Goal: Communication & Community: Connect with others

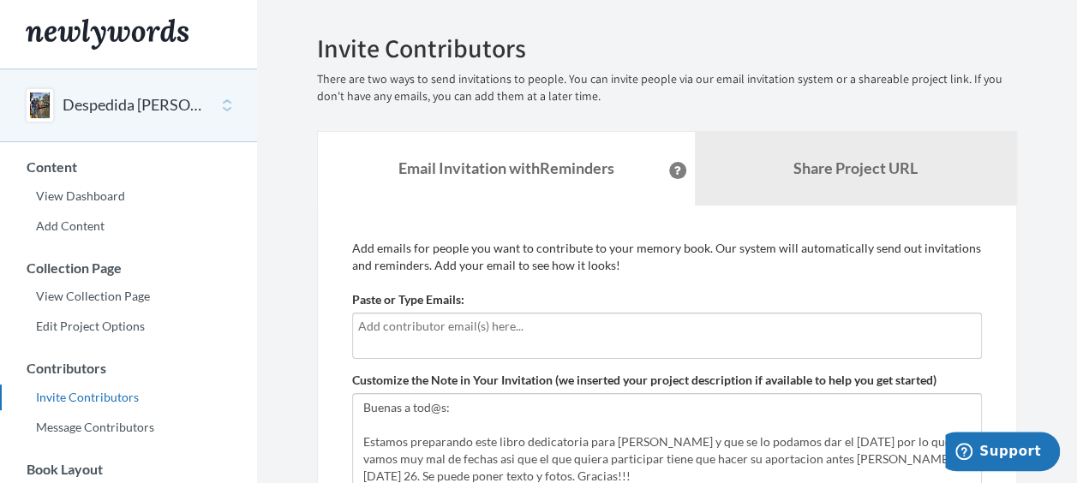
click at [502, 337] on div at bounding box center [667, 336] width 630 height 46
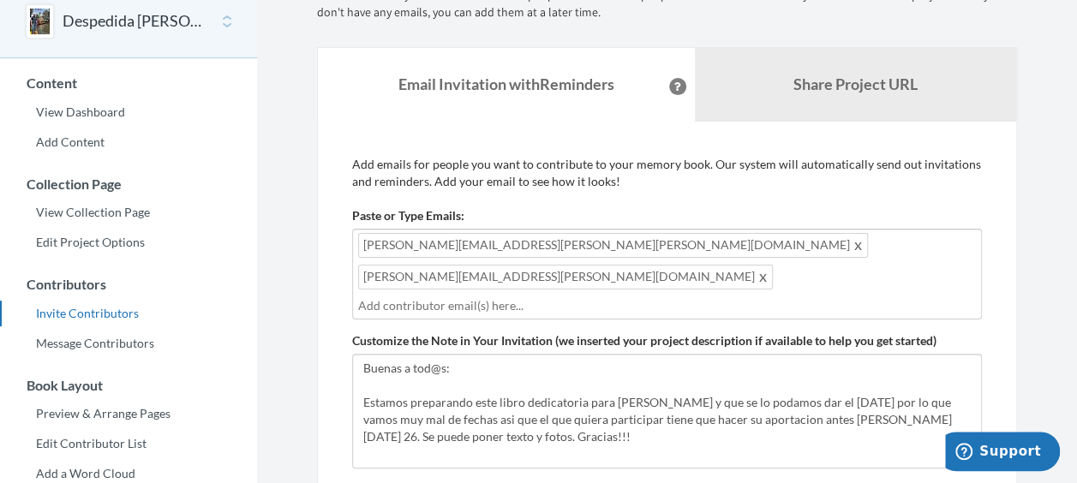
scroll to position [171, 0]
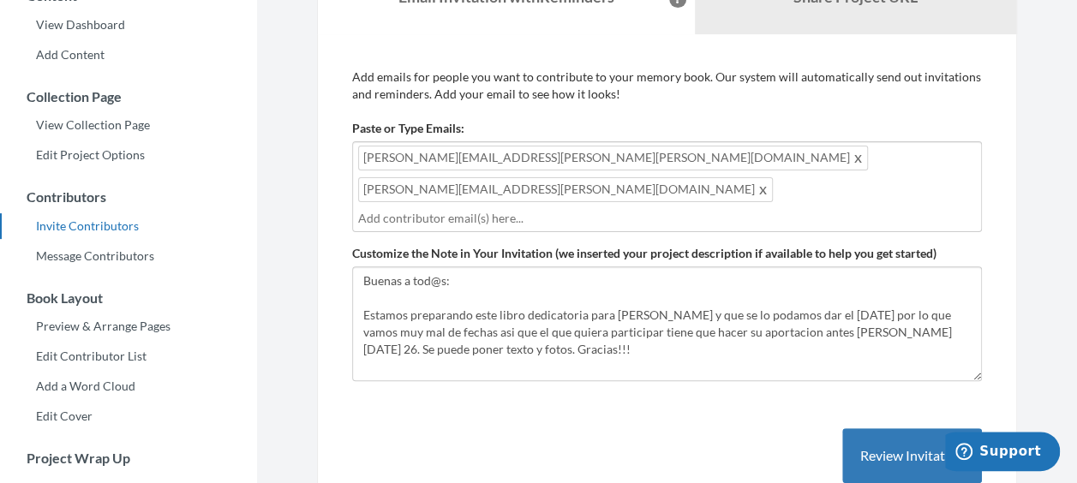
click at [613, 209] on input "text" at bounding box center [667, 218] width 618 height 19
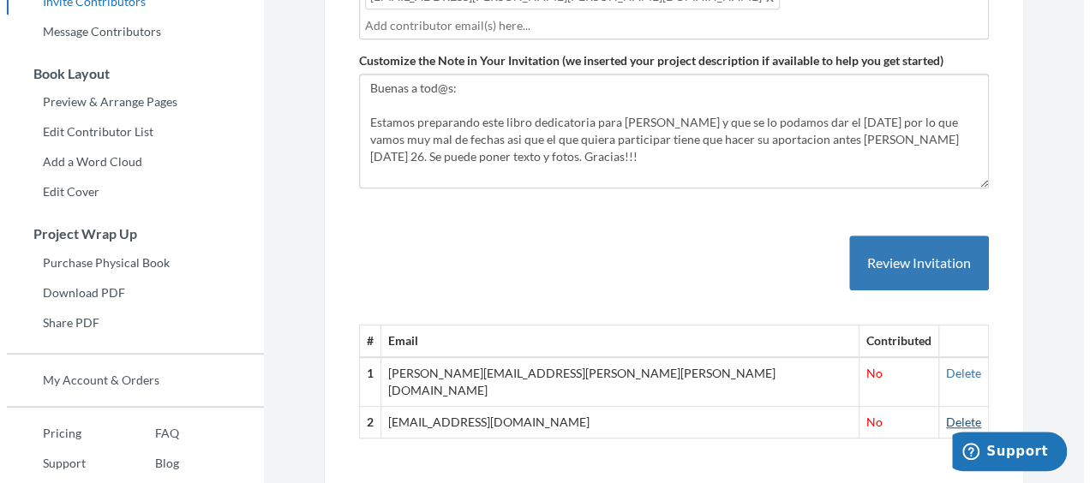
scroll to position [428, 0]
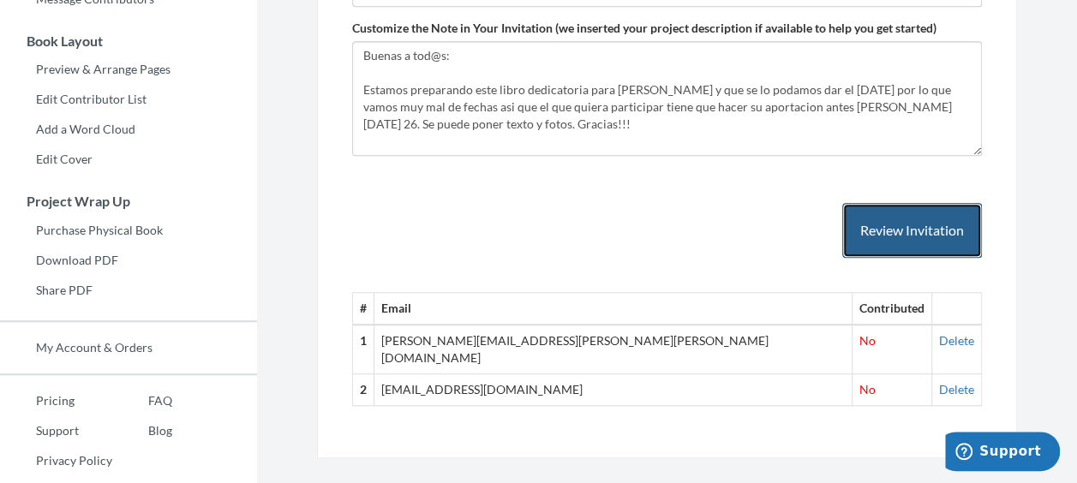
click at [903, 203] on button "Review Invitation" at bounding box center [912, 231] width 140 height 56
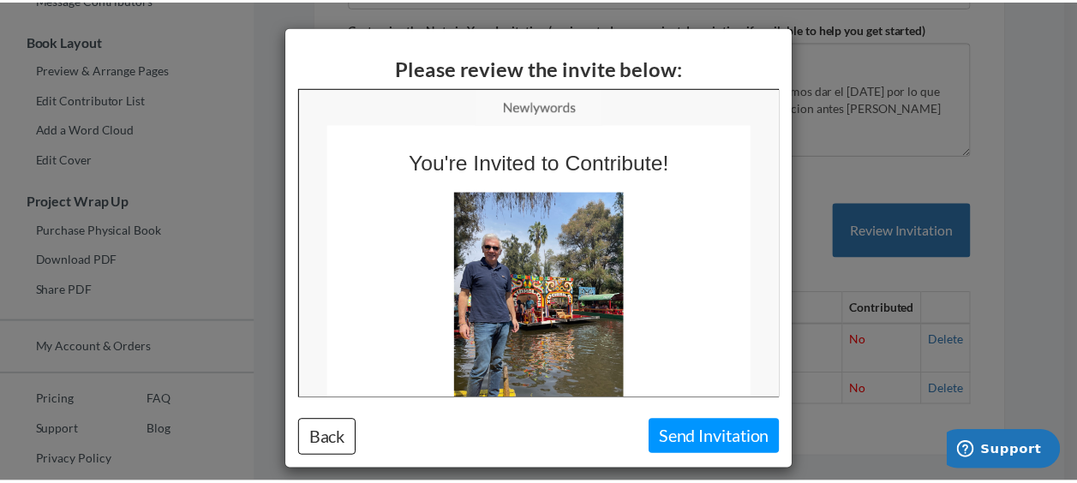
scroll to position [0, 0]
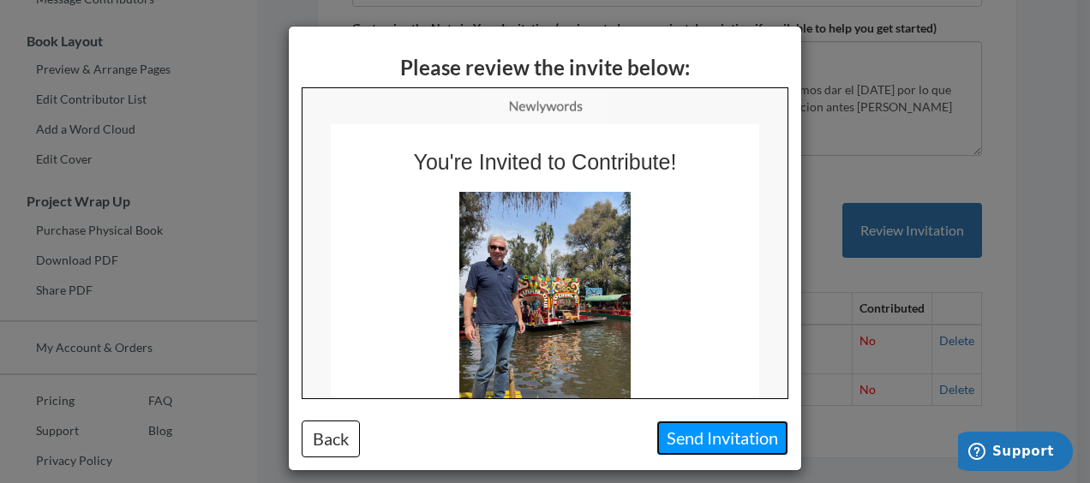
click at [742, 442] on button "Send Invitation" at bounding box center [722, 438] width 132 height 35
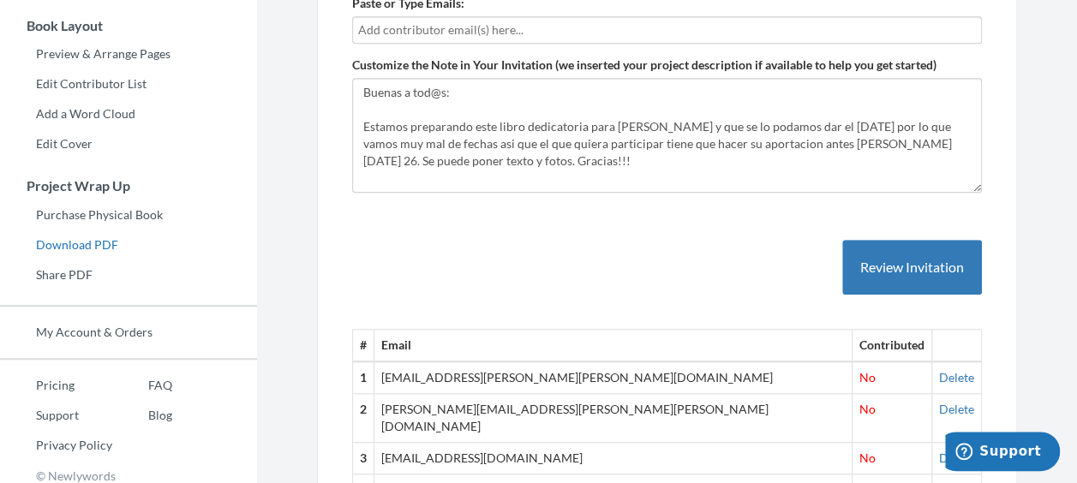
scroll to position [324, 0]
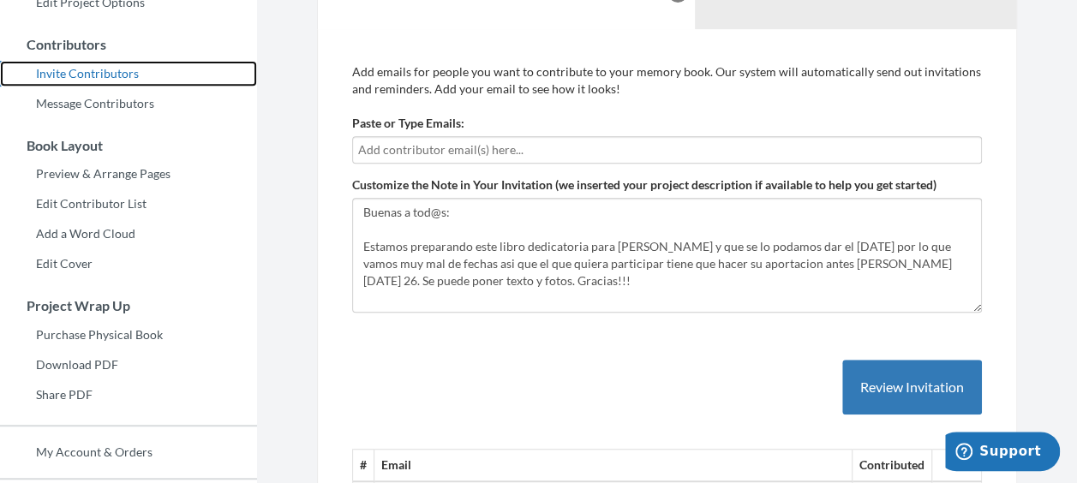
click at [105, 72] on link "Invite Contributors" at bounding box center [128, 74] width 257 height 26
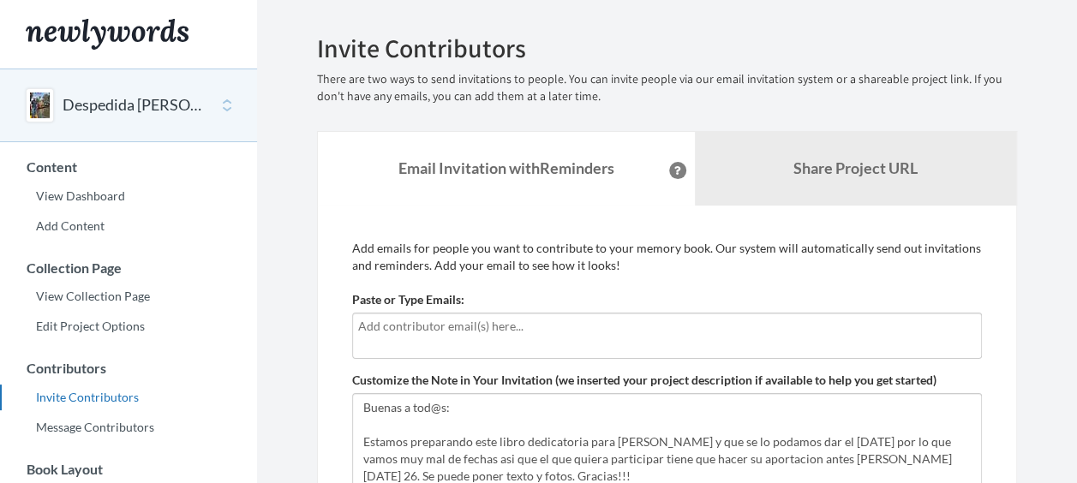
click at [408, 331] on input "text" at bounding box center [667, 326] width 618 height 19
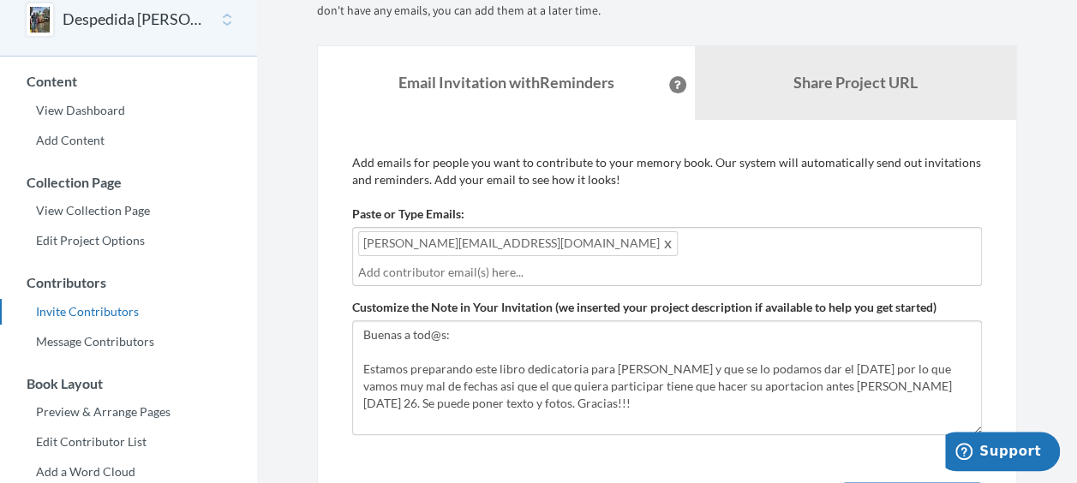
click at [552, 263] on input "text" at bounding box center [667, 272] width 618 height 19
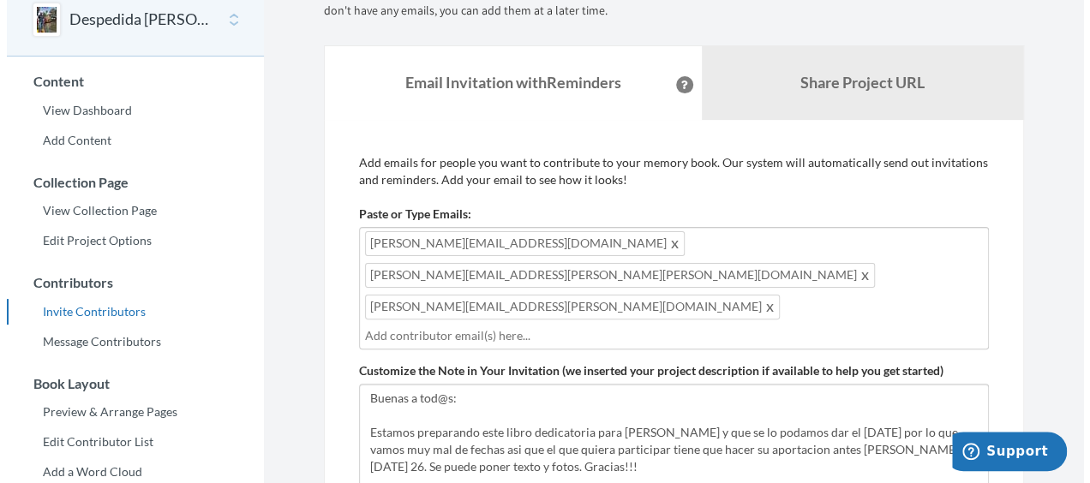
scroll to position [464, 0]
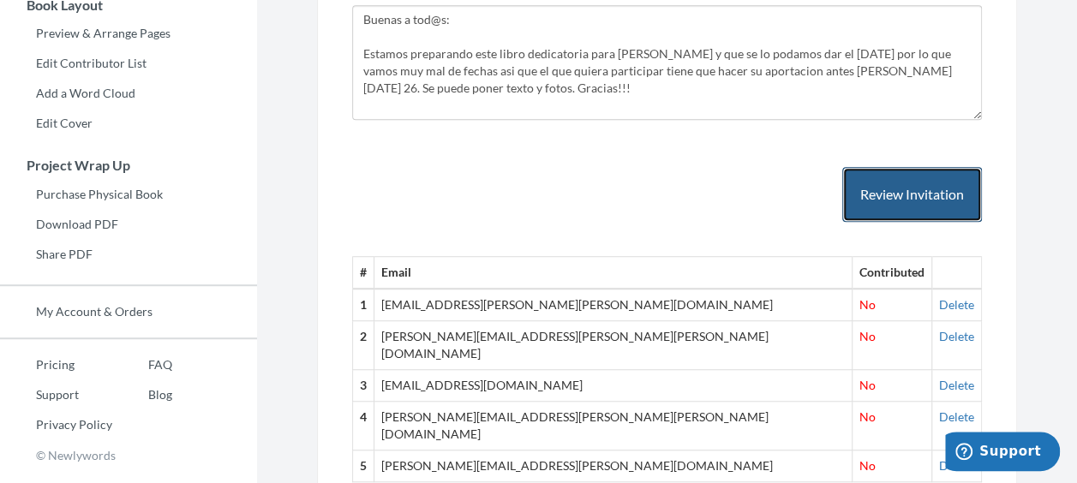
click at [911, 167] on button "Review Invitation" at bounding box center [912, 195] width 140 height 56
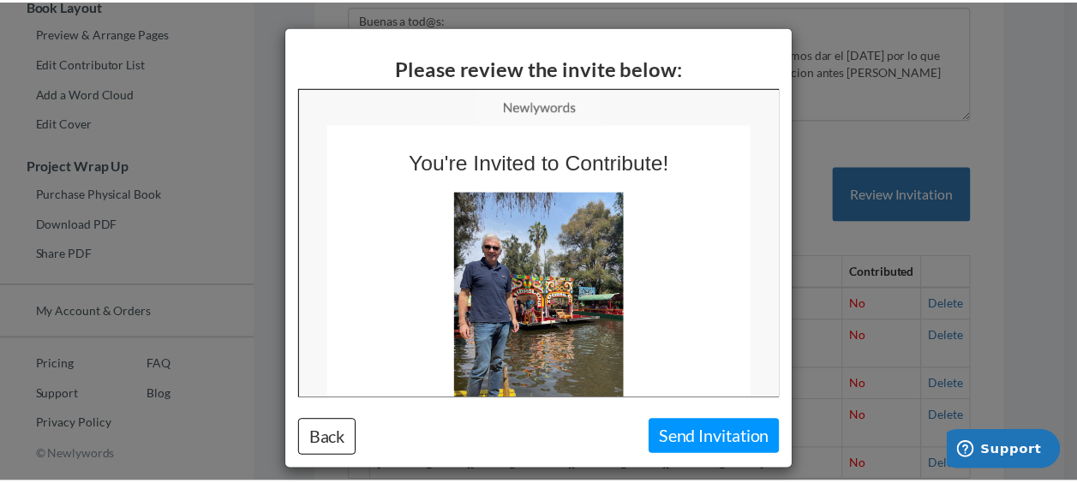
scroll to position [0, 0]
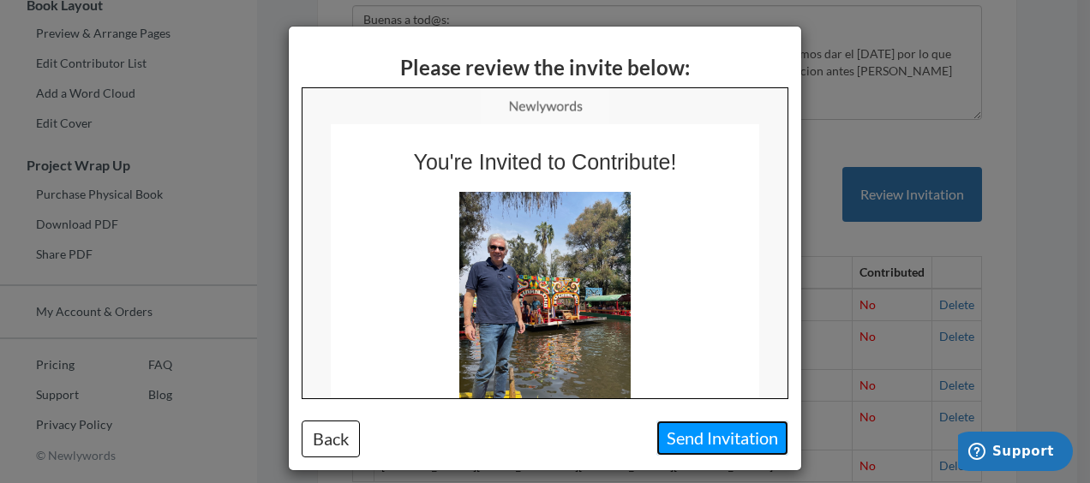
click at [737, 439] on button "Send Invitation" at bounding box center [722, 438] width 132 height 35
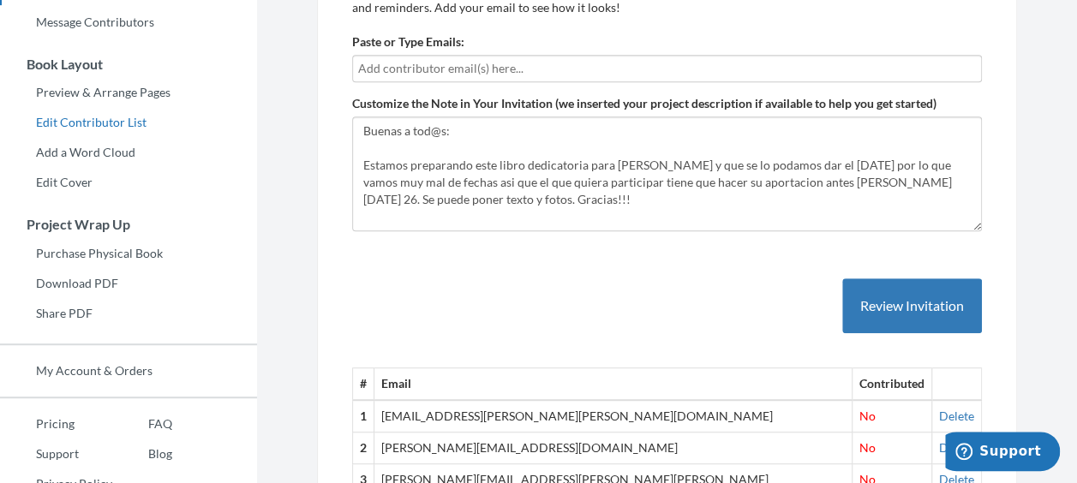
scroll to position [247, 0]
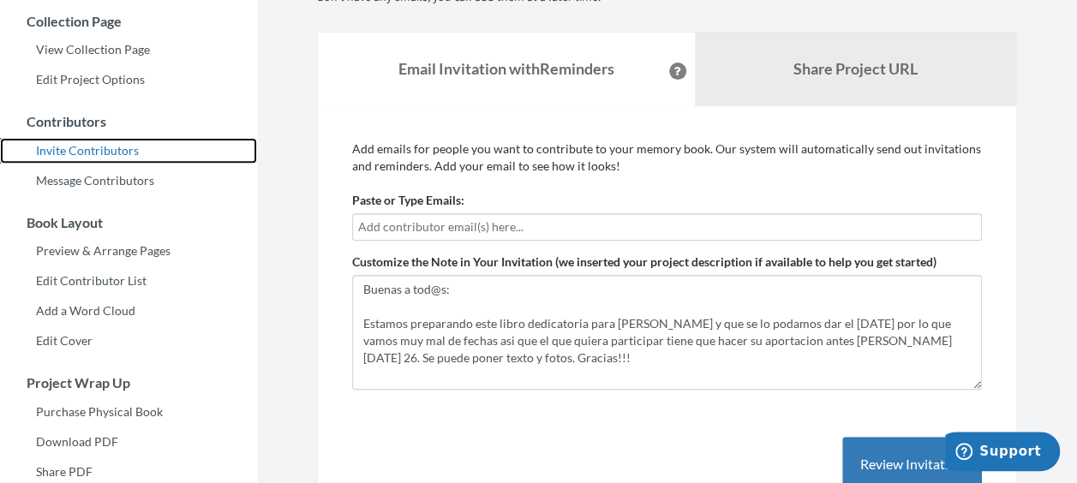
click at [114, 149] on link "Invite Contributors" at bounding box center [128, 151] width 257 height 26
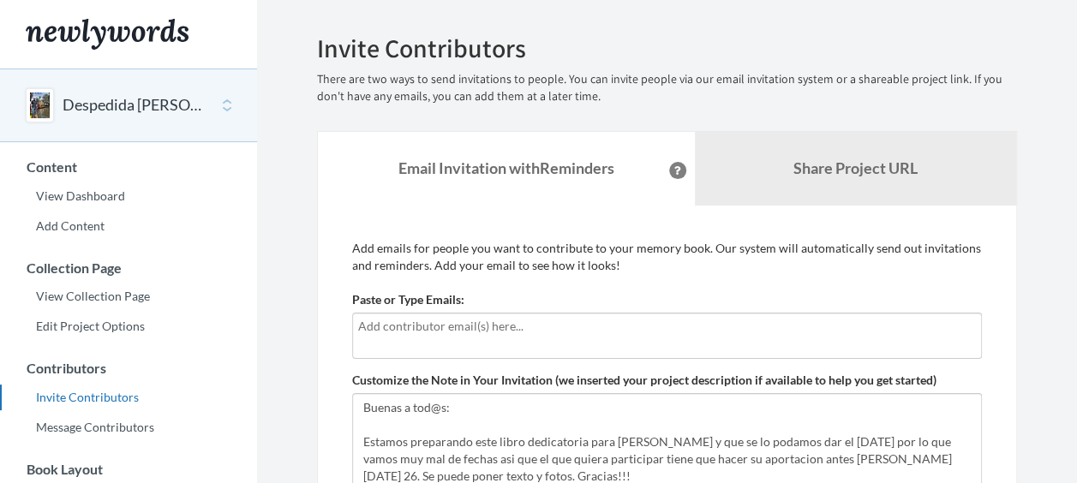
click at [457, 331] on input "text" at bounding box center [667, 326] width 618 height 19
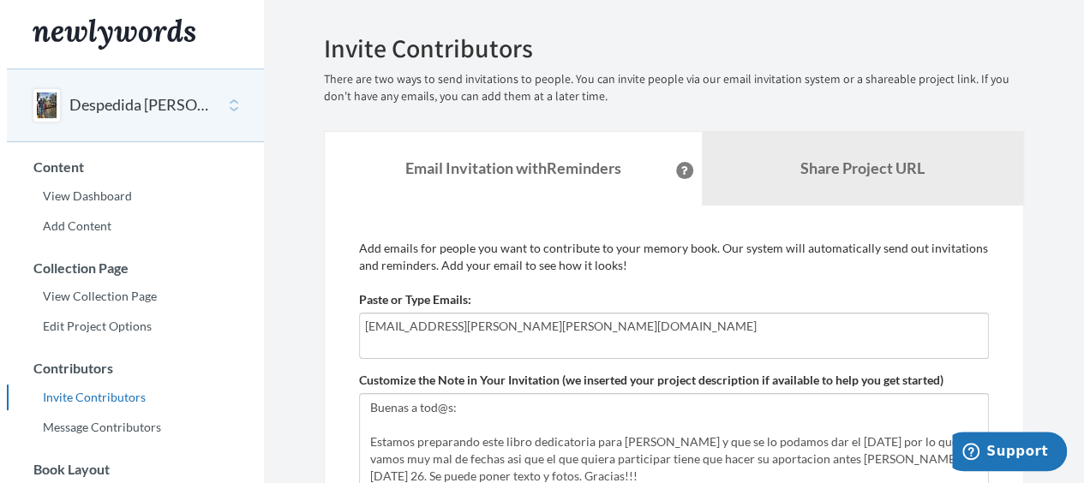
scroll to position [257, 0]
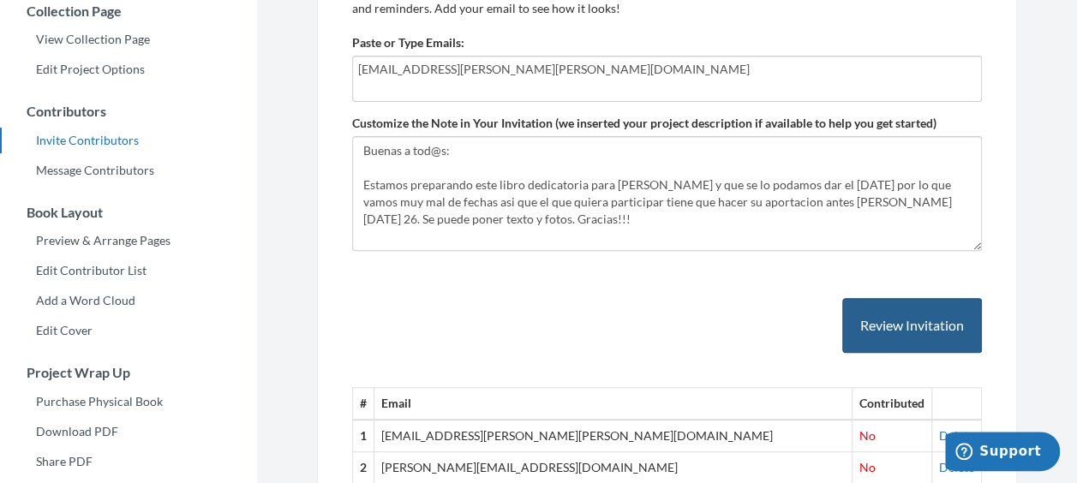
type input "sorne.sofia.resines.galan@kyndryl.com"
click at [909, 323] on button "Review Invitation" at bounding box center [912, 326] width 140 height 56
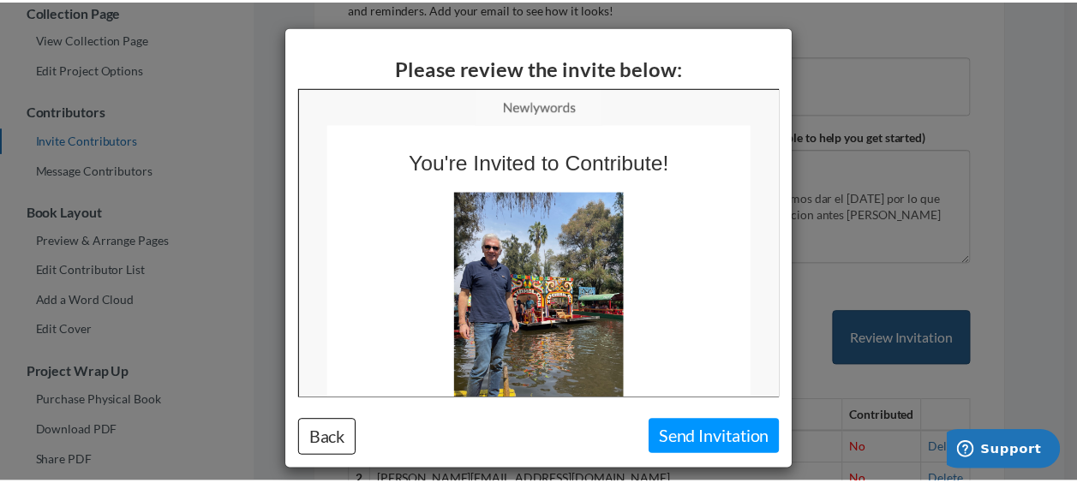
scroll to position [0, 0]
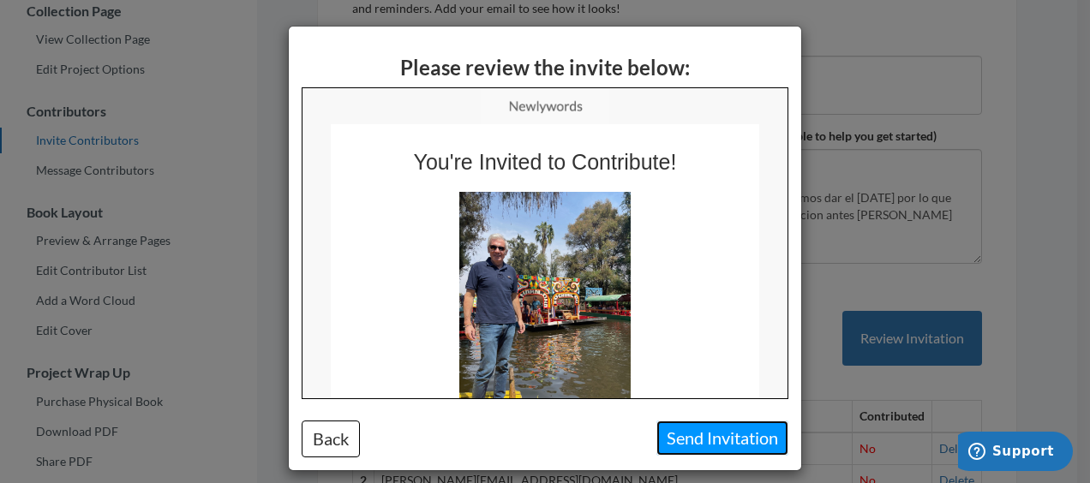
click at [726, 435] on button "Send Invitation" at bounding box center [722, 438] width 132 height 35
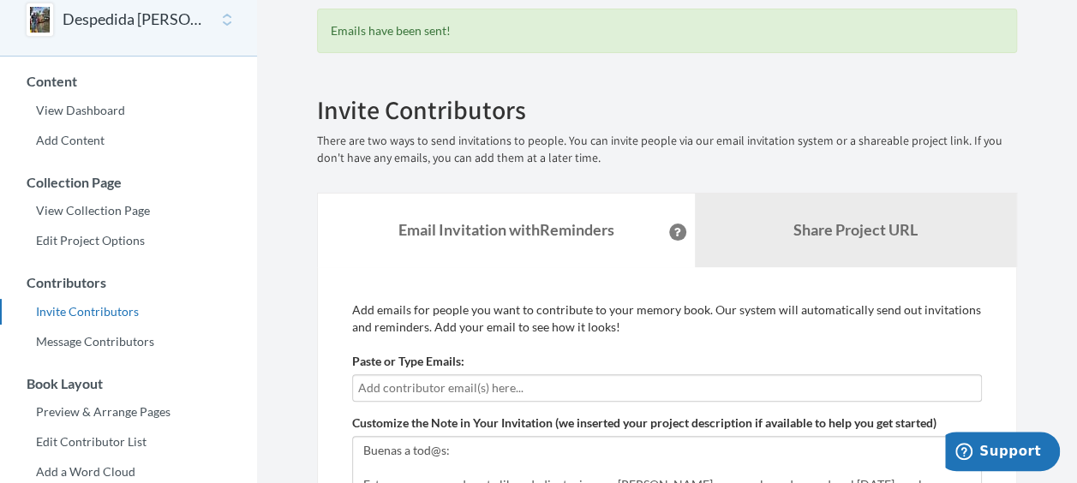
scroll to position [86, 0]
click at [75, 245] on link "Edit Project Options" at bounding box center [128, 241] width 257 height 26
